Goal: Information Seeking & Learning: Find specific fact

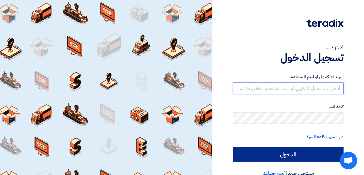
type input "[EMAIL_ADDRESS][DOMAIN_NAME]"
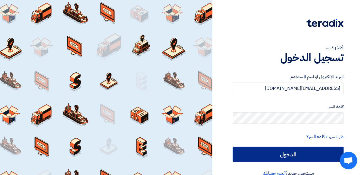
click at [280, 159] on input "الدخول" at bounding box center [288, 154] width 111 height 14
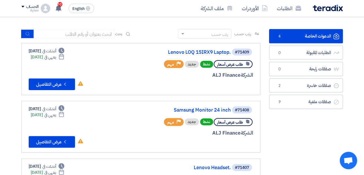
scroll to position [26, 0]
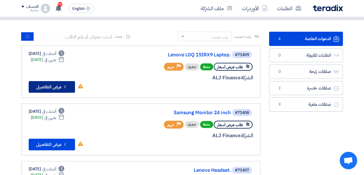
click at [55, 83] on button "Check details عرض التفاصيل" at bounding box center [52, 87] width 46 height 12
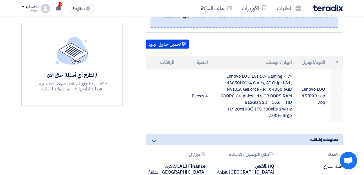
scroll to position [136, 0]
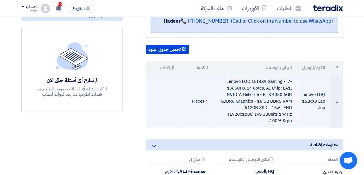
drag, startPoint x: 302, startPoint y: 94, endPoint x: 324, endPoint y: 111, distance: 27.4
click at [324, 111] on td "Lenovo LOQ 15IRX9 Laptop." at bounding box center [314, 101] width 34 height 53
click at [315, 93] on td "Lenovo LOQ 15IRX9 Laptop." at bounding box center [314, 101] width 34 height 53
drag, startPoint x: 302, startPoint y: 89, endPoint x: 320, endPoint y: 108, distance: 26.5
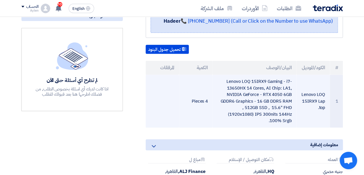
click at [320, 108] on td "Lenovo LOQ 15IRX9 Laptop." at bounding box center [314, 101] width 34 height 53
drag, startPoint x: 320, startPoint y: 108, endPoint x: 324, endPoint y: 111, distance: 4.8
click at [324, 111] on td "Lenovo LOQ 15IRX9 Laptop." at bounding box center [314, 101] width 34 height 53
drag, startPoint x: 325, startPoint y: 111, endPoint x: 301, endPoint y: 80, distance: 39.7
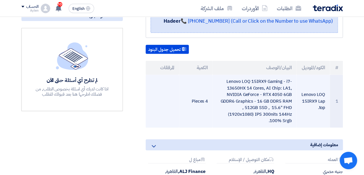
click at [301, 80] on td "Lenovo LOQ 15IRX9 Laptop." at bounding box center [314, 101] width 34 height 53
click at [314, 112] on td "Lenovo LOQ 15IRX9 Laptop." at bounding box center [314, 101] width 34 height 53
drag, startPoint x: 319, startPoint y: 106, endPoint x: 325, endPoint y: 88, distance: 19.0
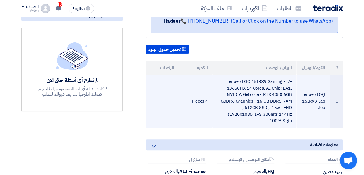
click at [325, 88] on td "Lenovo LOQ 15IRX9 Laptop." at bounding box center [314, 101] width 34 height 53
copy td "Lenovo LOQ 15IRX9 Laptop"
